Goal: Register for event/course

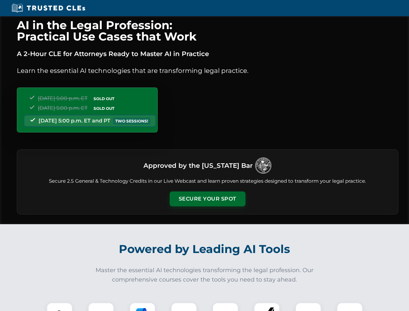
click at [207, 199] on button "Secure Your Spot" at bounding box center [208, 199] width 76 height 15
click at [60, 307] on img at bounding box center [59, 315] width 19 height 19
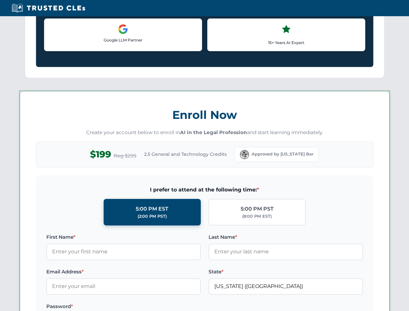
click at [143, 307] on label "Password *" at bounding box center [123, 307] width 155 height 8
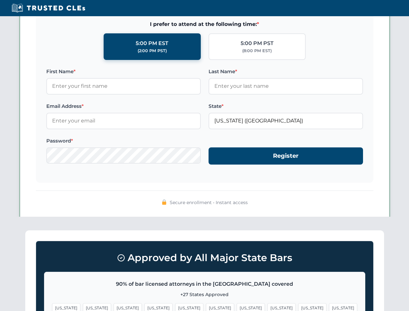
click at [299, 307] on span "[US_STATE]" at bounding box center [313, 307] width 28 height 9
